Goal: Information Seeking & Learning: Learn about a topic

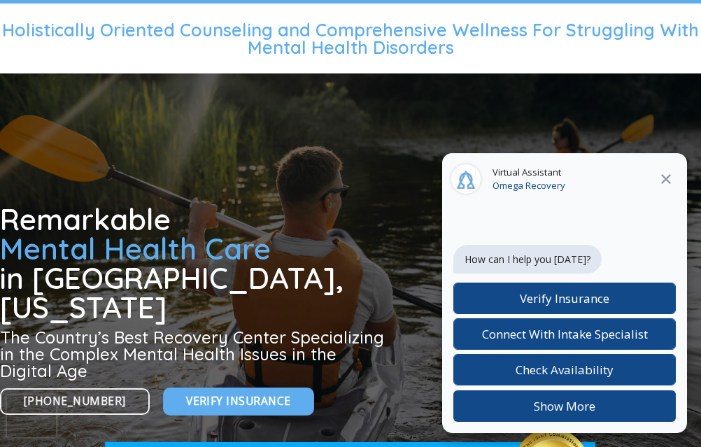
scroll to position [197, 0]
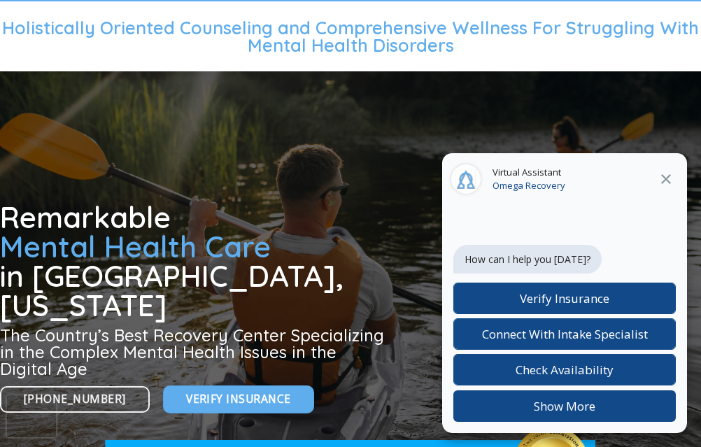
click at [665, 179] on icon at bounding box center [666, 179] width 10 height 10
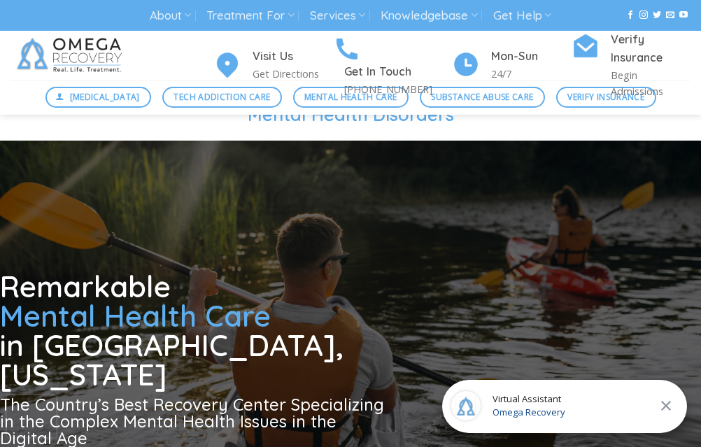
scroll to position [0, 0]
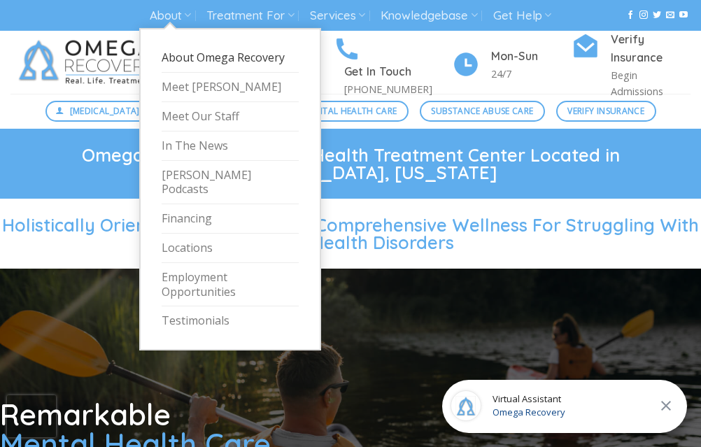
click at [186, 52] on link "About Omega Recovery" at bounding box center [230, 57] width 137 height 29
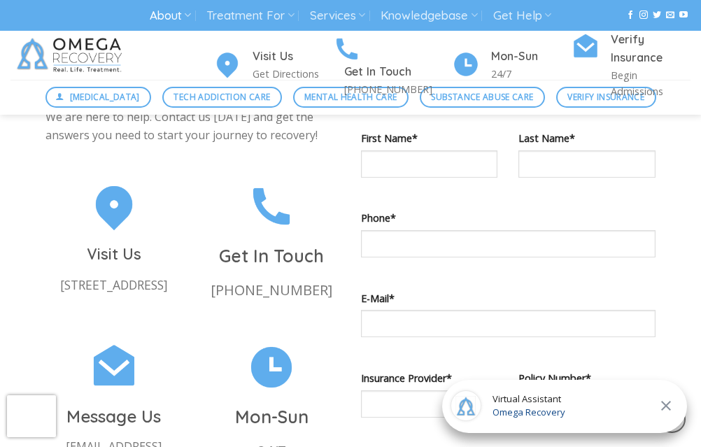
scroll to position [1840, 0]
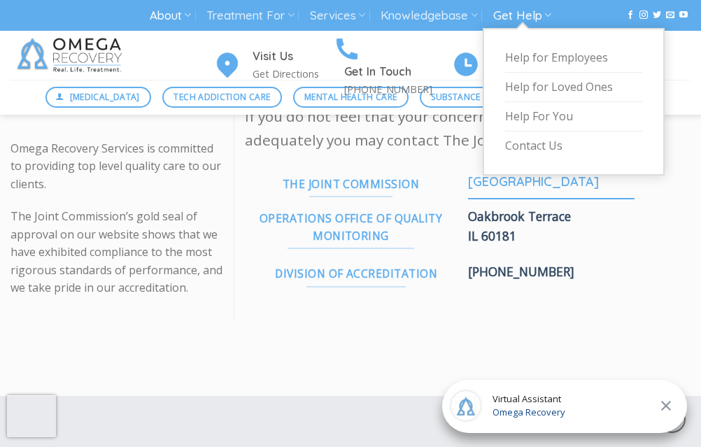
click at [516, 14] on link "Get Help" at bounding box center [522, 16] width 58 height 26
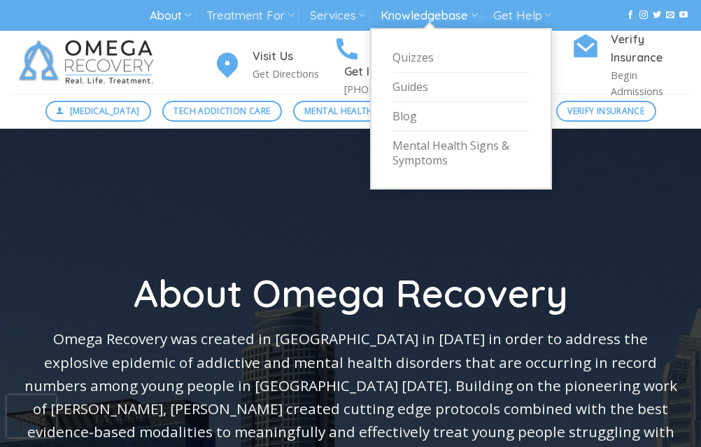
click at [446, 18] on link "Knowledgebase" at bounding box center [429, 16] width 97 height 26
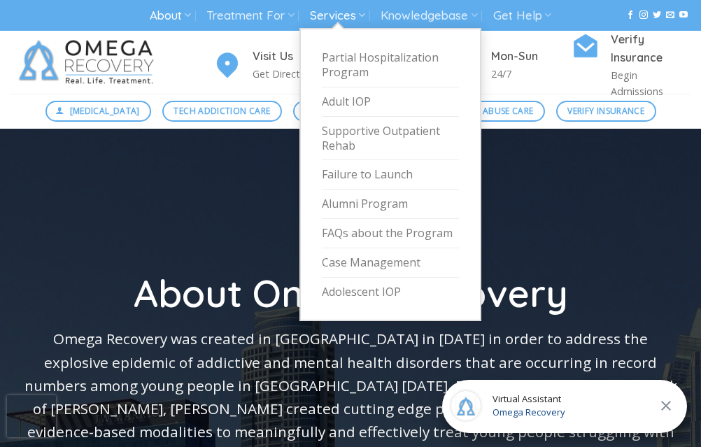
click at [362, 12] on icon at bounding box center [361, 14] width 7 height 13
click at [347, 69] on link "Partial Hospitalization Program" at bounding box center [390, 65] width 137 height 44
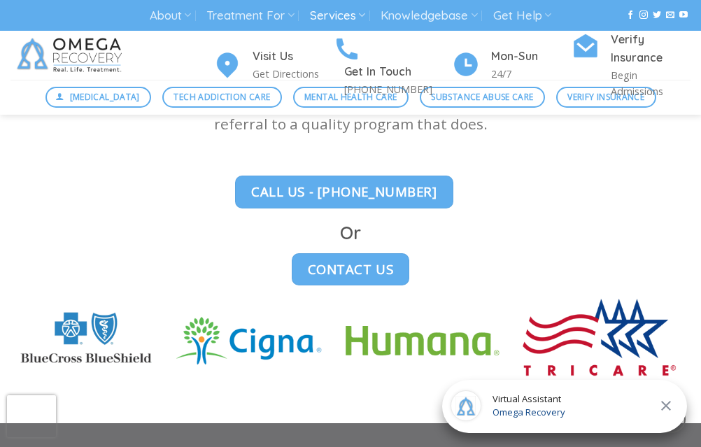
scroll to position [3855, 0]
